Goal: Transaction & Acquisition: Purchase product/service

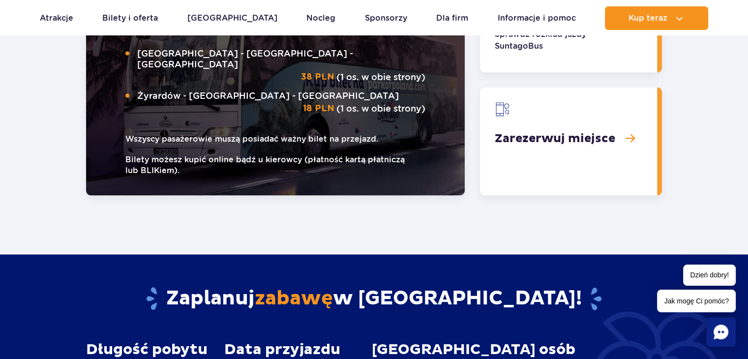
scroll to position [1495, 0]
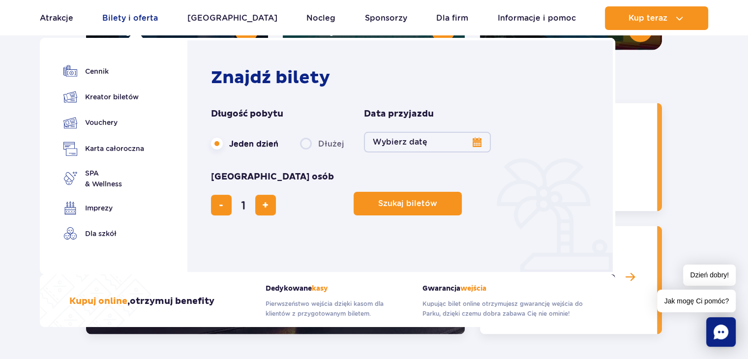
click at [136, 20] on link "Bilety i oferta" at bounding box center [130, 18] width 56 height 24
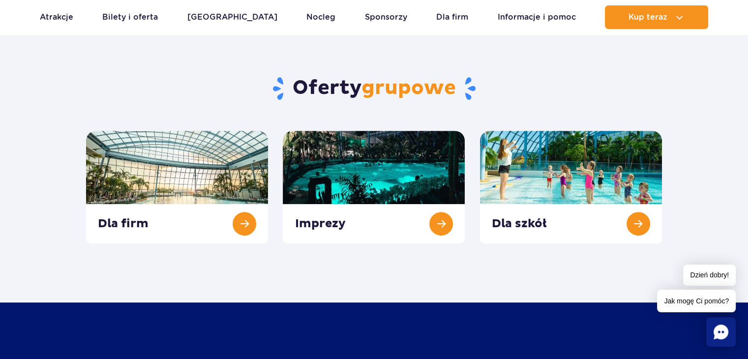
scroll to position [344, 0]
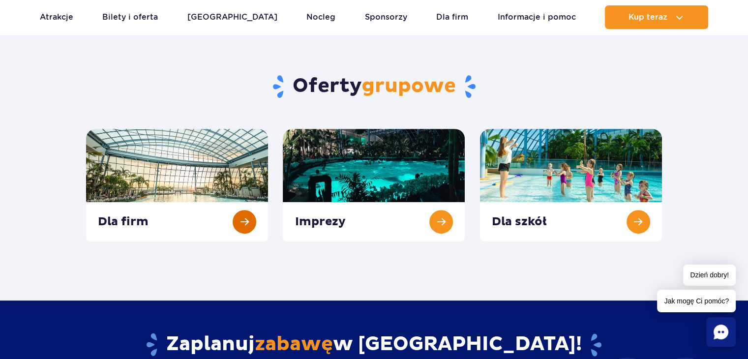
click at [236, 220] on link at bounding box center [177, 185] width 182 height 113
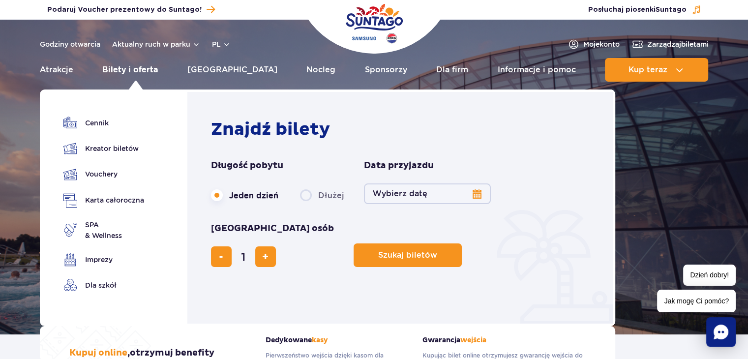
click at [126, 73] on link "Bilety i oferta" at bounding box center [130, 70] width 56 height 24
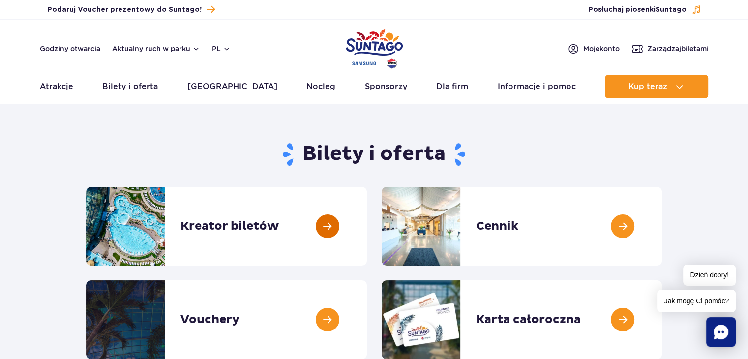
click at [367, 228] on link at bounding box center [367, 226] width 0 height 79
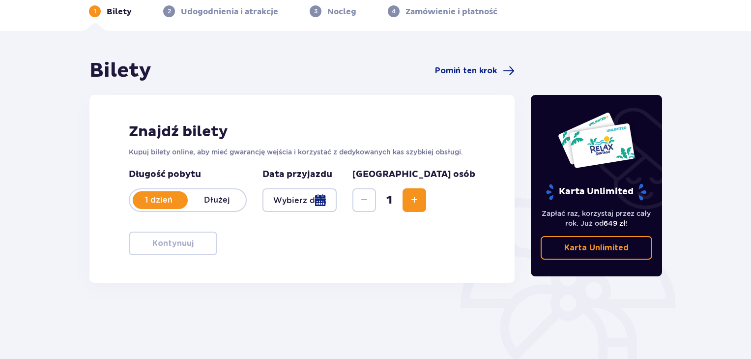
scroll to position [142, 0]
